Goal: Task Accomplishment & Management: Complete application form

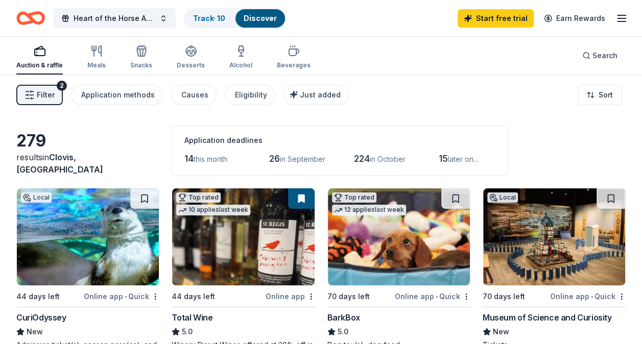
scroll to position [51, 0]
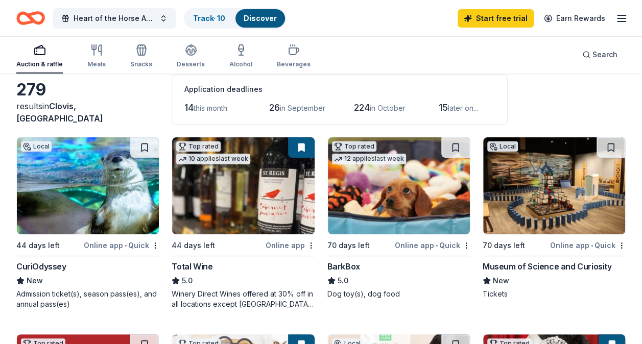
click at [434, 244] on div "Online app • Quick" at bounding box center [433, 245] width 76 height 13
click at [454, 149] on button at bounding box center [456, 147] width 29 height 20
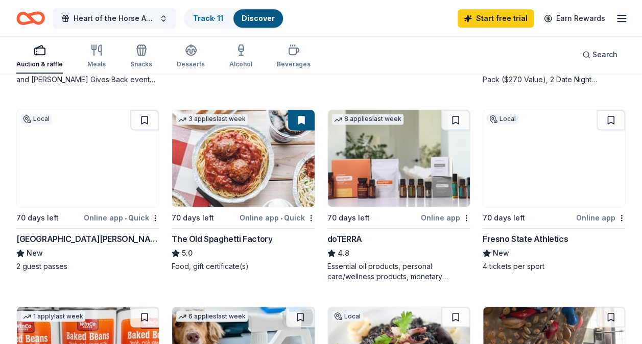
scroll to position [664, 0]
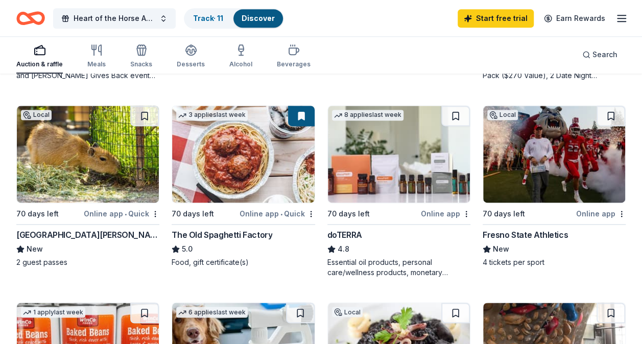
click at [300, 116] on button at bounding box center [301, 116] width 27 height 20
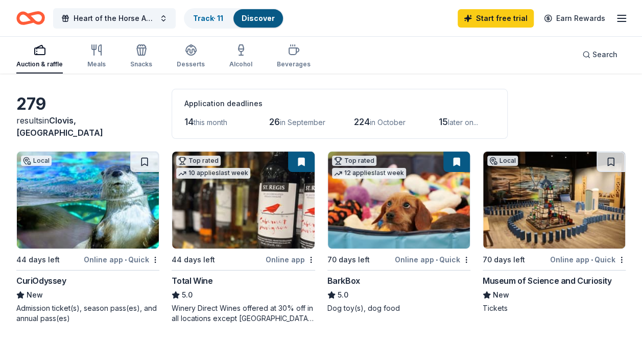
scroll to position [0, 0]
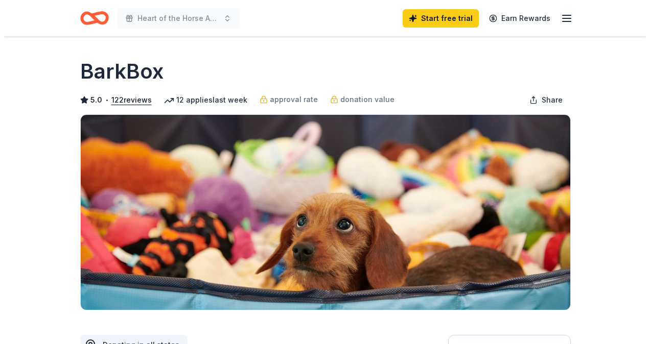
scroll to position [153, 0]
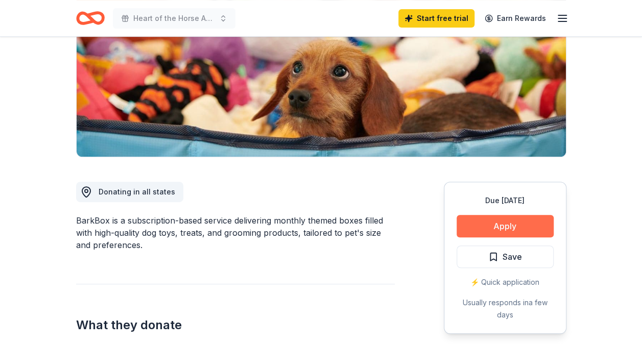
click at [514, 232] on button "Apply" at bounding box center [505, 226] width 97 height 22
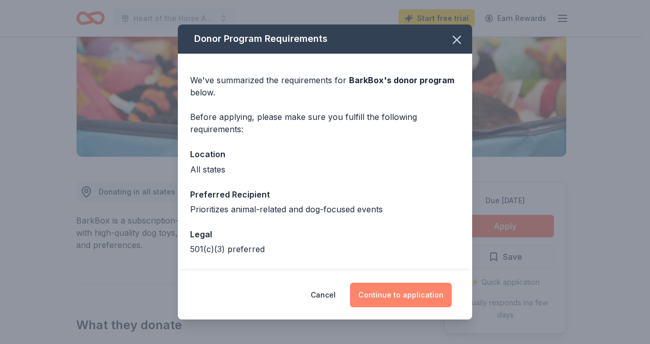
click at [409, 295] on button "Continue to application" at bounding box center [401, 295] width 102 height 25
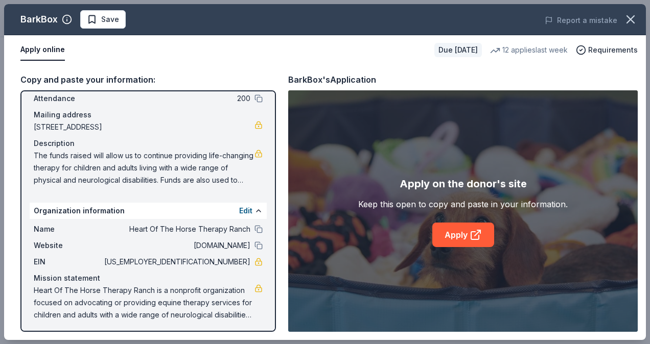
scroll to position [63, 0]
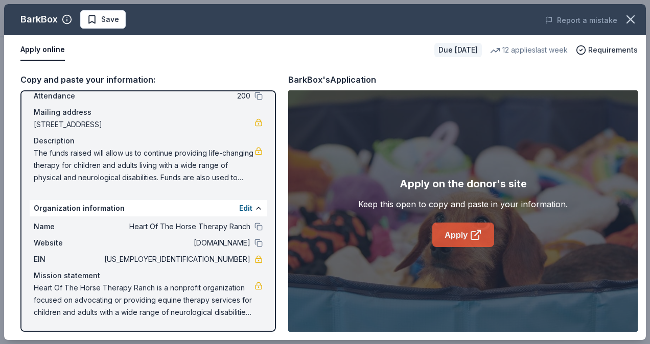
click at [458, 232] on link "Apply" at bounding box center [463, 235] width 62 height 25
